Goal: Task Accomplishment & Management: Use online tool/utility

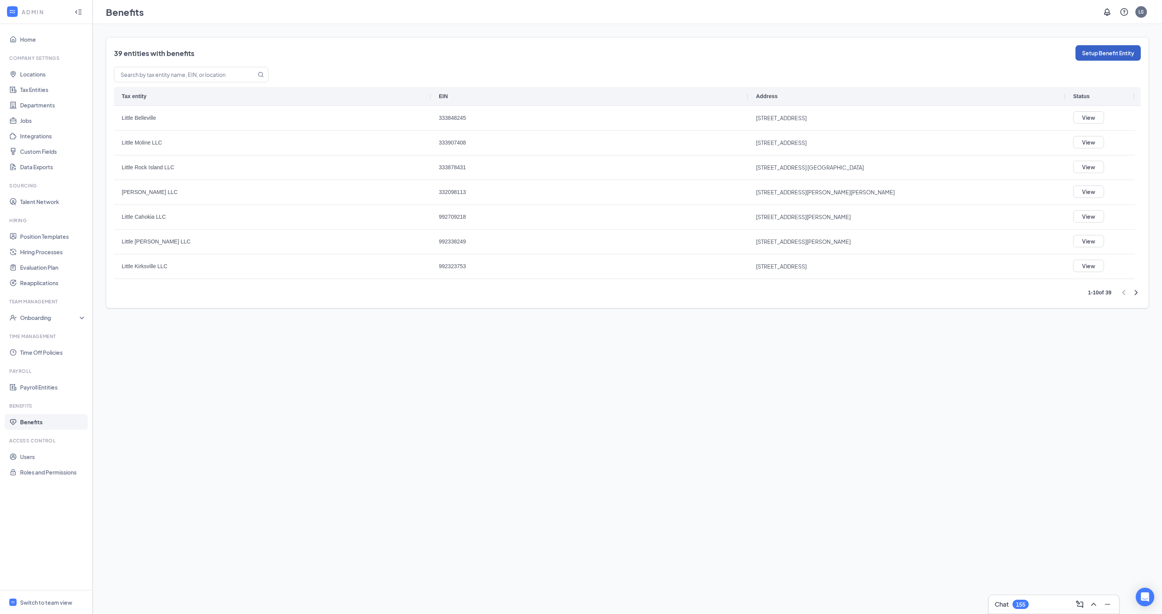
click at [1112, 52] on button "Setup Benefit Entity" at bounding box center [1108, 52] width 65 height 15
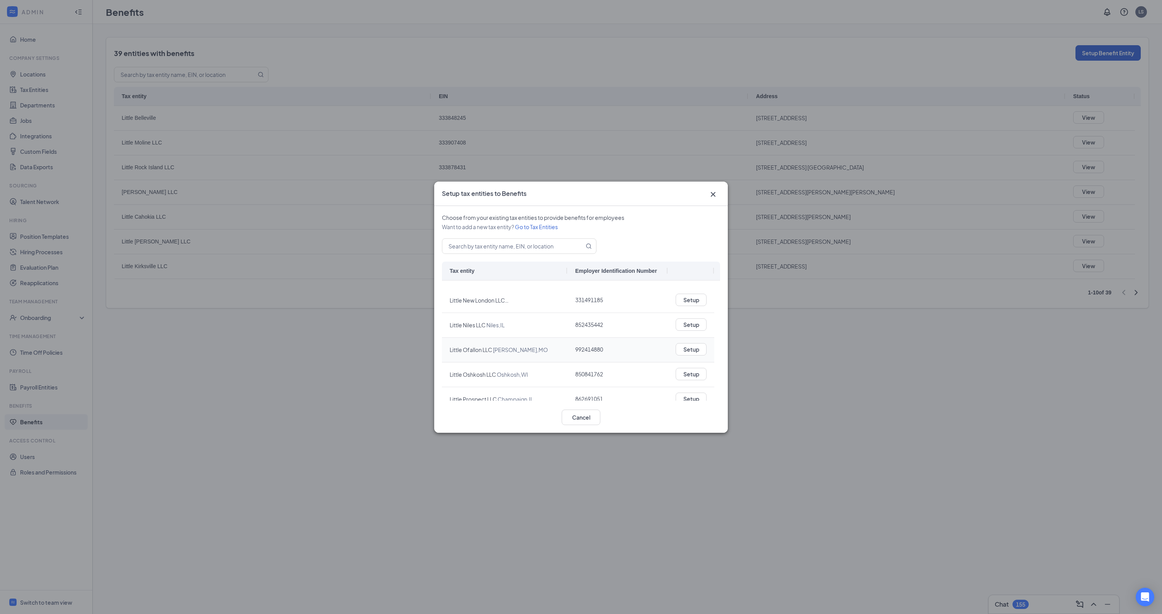
scroll to position [844, 0]
click at [596, 363] on span "264162068" at bounding box center [589, 362] width 28 height 7
copy span "264162068"
click at [718, 197] on button "Close" at bounding box center [713, 194] width 14 height 10
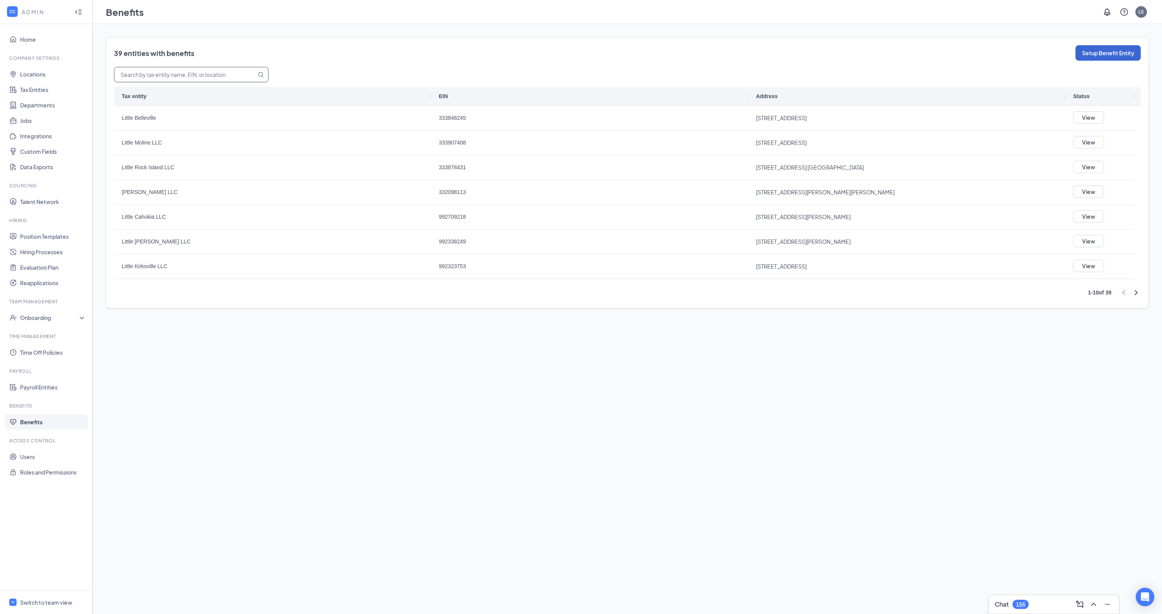
click at [195, 73] on input "text" at bounding box center [180, 74] width 133 height 15
paste input "264162068"
type input "264162068"
click at [1102, 54] on button "Setup Benefit Entity" at bounding box center [1108, 52] width 65 height 15
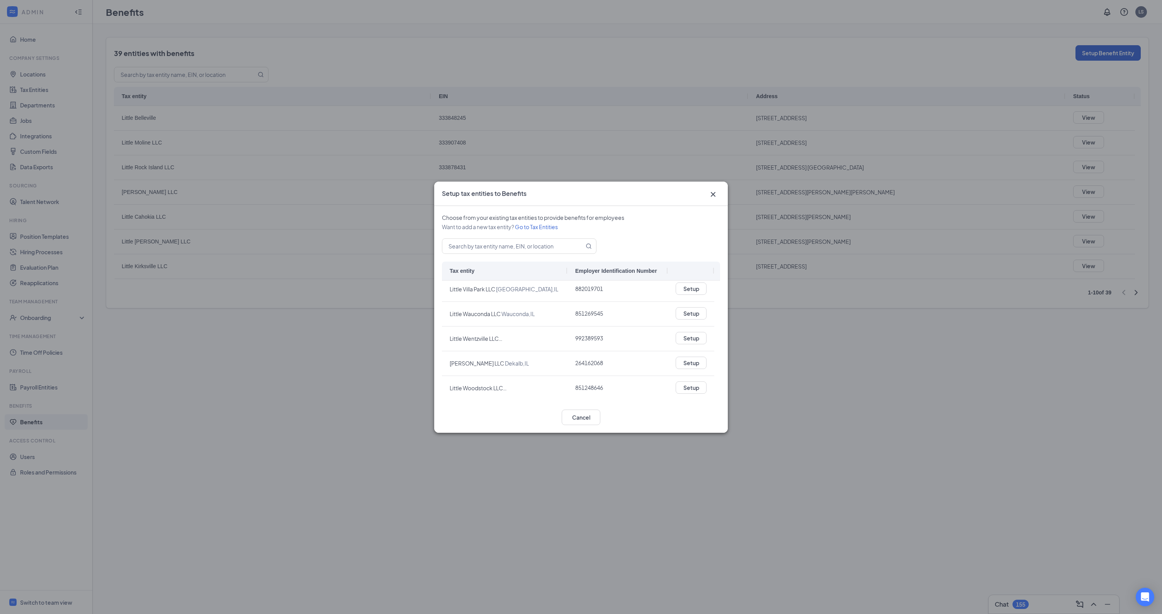
click at [507, 255] on div "Choose from your existing tax entities to provide benefits for employees Want t…" at bounding box center [581, 304] width 294 height 196
click at [501, 249] on input "text" at bounding box center [509, 246] width 133 height 15
paste input "264162068"
type input "264162068"
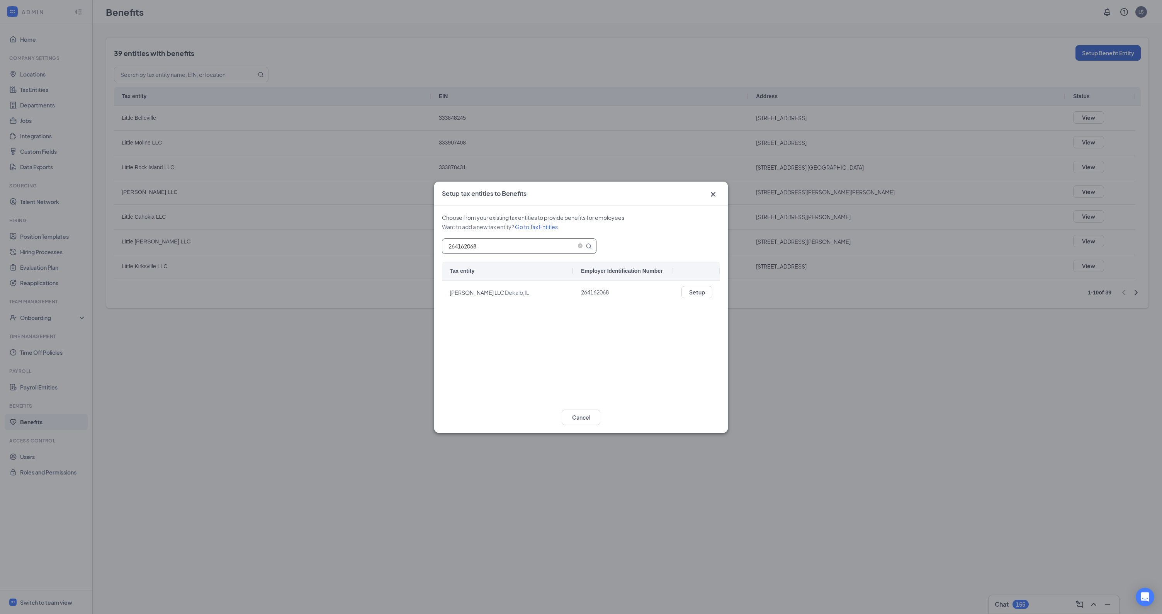
click at [715, 196] on icon "Cross" at bounding box center [713, 194] width 9 height 9
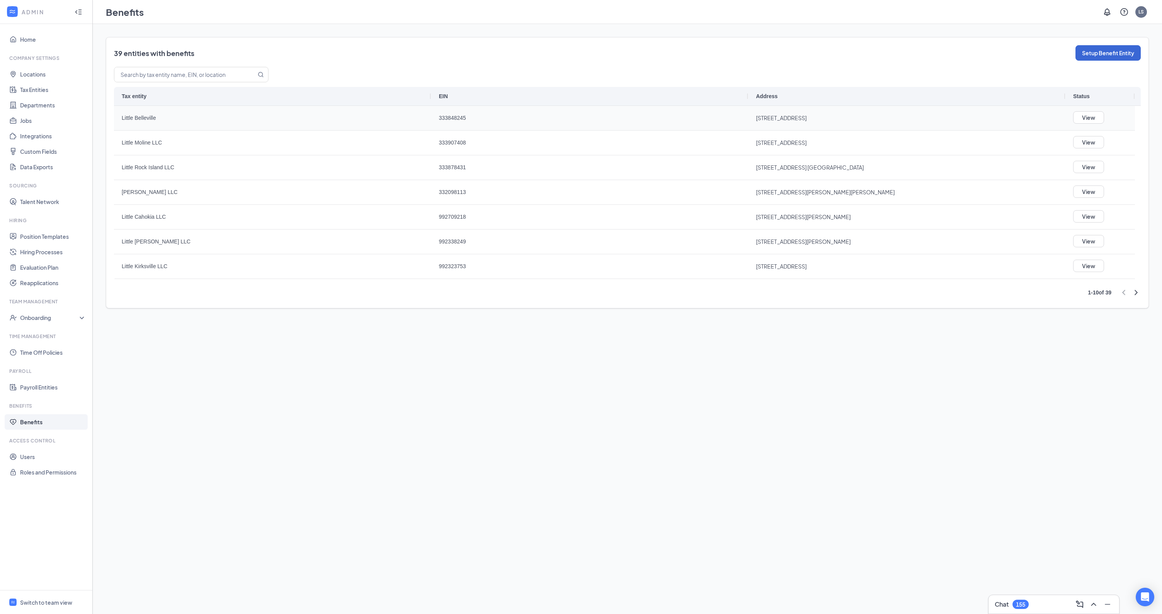
click at [457, 116] on span "333848245" at bounding box center [590, 118] width 302 height 24
copy span "333848245"
click at [1129, 54] on button "Setup Benefit Entity" at bounding box center [1108, 52] width 65 height 15
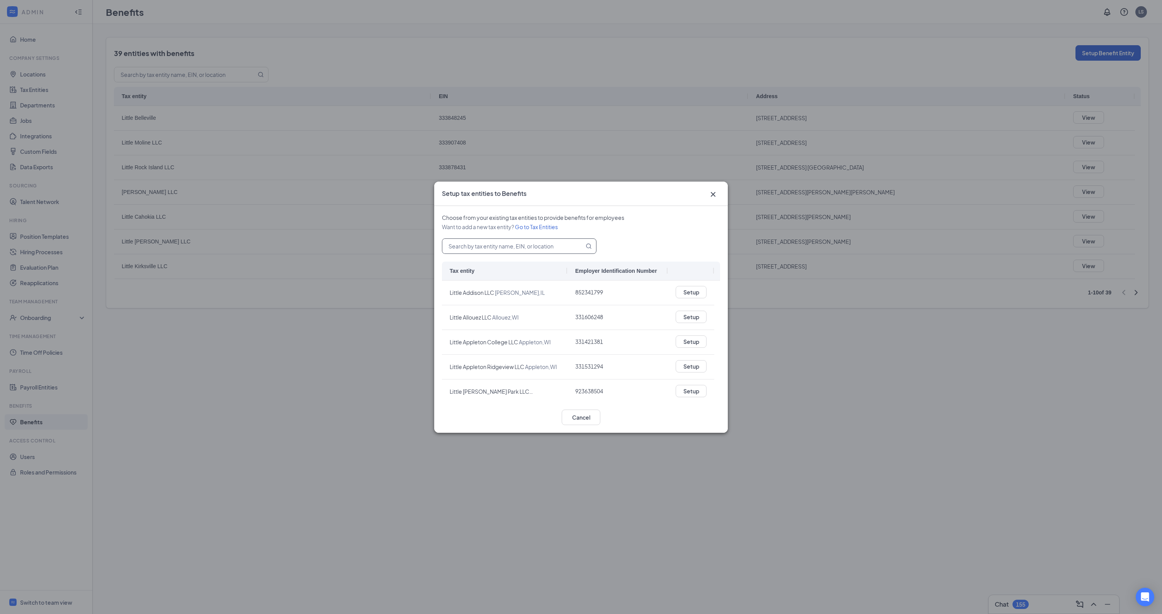
click at [507, 243] on input "text" at bounding box center [509, 246] width 133 height 15
paste input "333848245"
type input "333848245"
click at [714, 192] on icon "Cross" at bounding box center [713, 194] width 9 height 9
